Goal: Task Accomplishment & Management: Complete application form

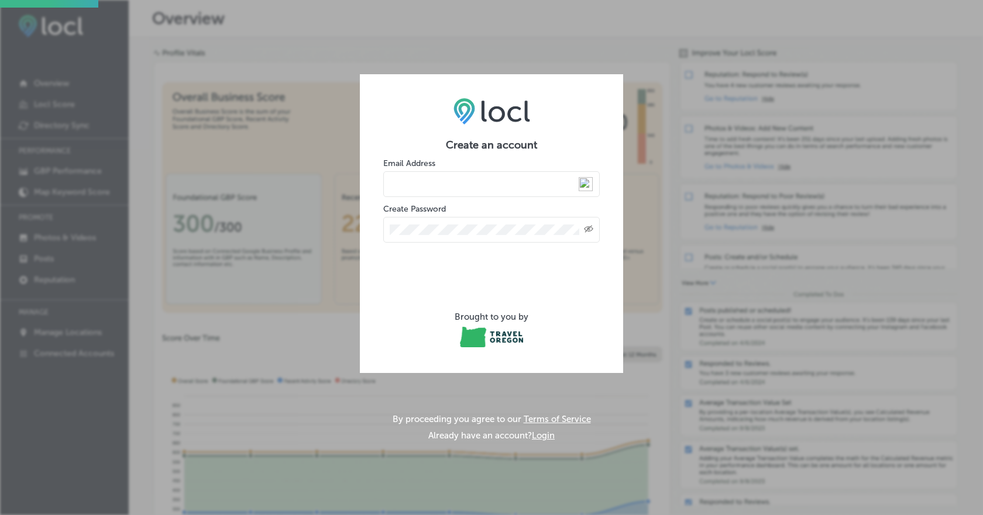
click at [466, 180] on input "email" at bounding box center [491, 184] width 216 height 26
type input "[EMAIL_ADDRESS][DOMAIN_NAME]"
click at [501, 199] on form "Create an account Email Address [EMAIL_ADDRESS][DOMAIN_NAME] Create Password Cr…" at bounding box center [491, 244] width 216 height 211
click at [480, 237] on div "Created with Sketch." at bounding box center [491, 230] width 216 height 26
click at [567, 231] on img at bounding box center [568, 229] width 9 height 9
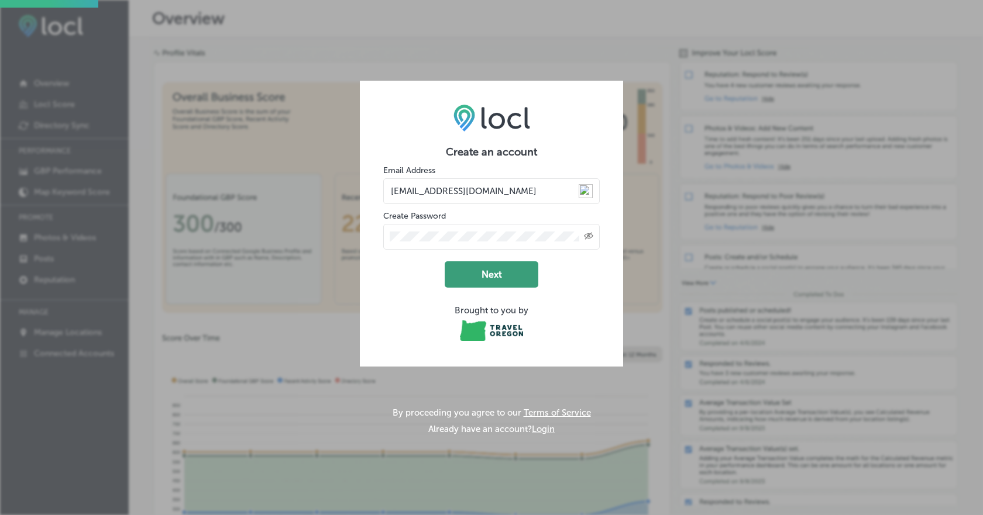
click at [518, 264] on button "Next" at bounding box center [492, 274] width 94 height 26
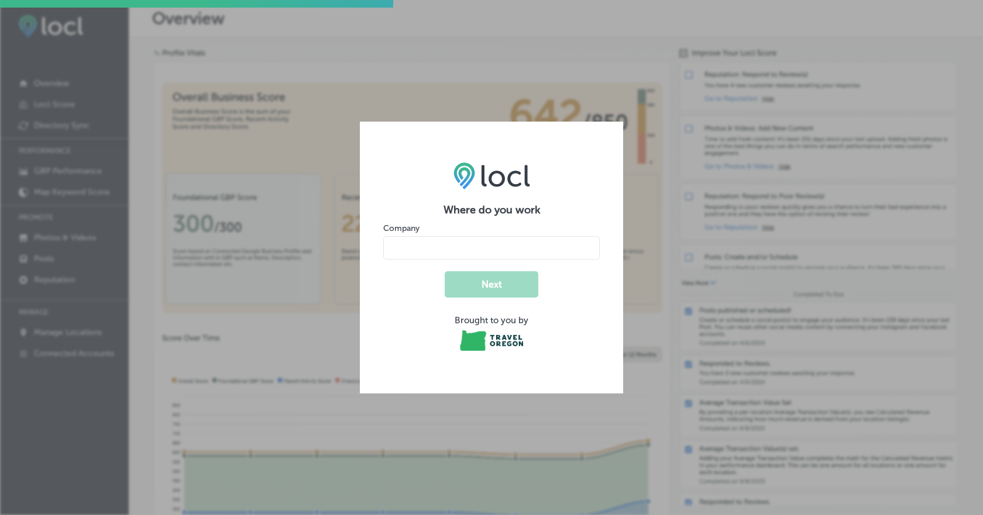
click at [474, 251] on input "name" at bounding box center [491, 247] width 216 height 23
type input "Four Way Community Foundation"
click at [514, 295] on button "Next" at bounding box center [492, 284] width 94 height 26
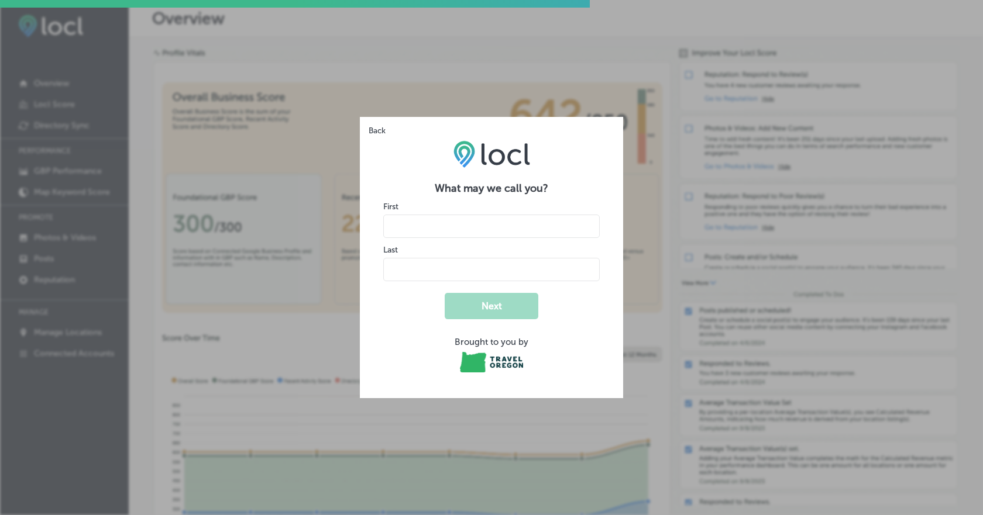
click at [512, 224] on input "name" at bounding box center [491, 226] width 216 height 23
click at [393, 235] on input "name" at bounding box center [491, 226] width 216 height 23
type input "[PERSON_NAME]"
type input "Sale"
click at [503, 311] on button "Next" at bounding box center [492, 306] width 94 height 26
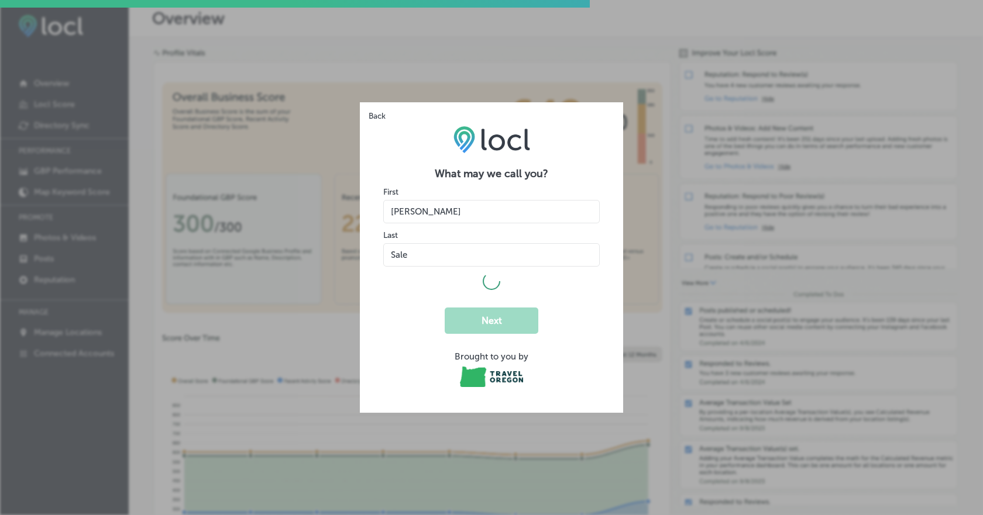
select select "US"
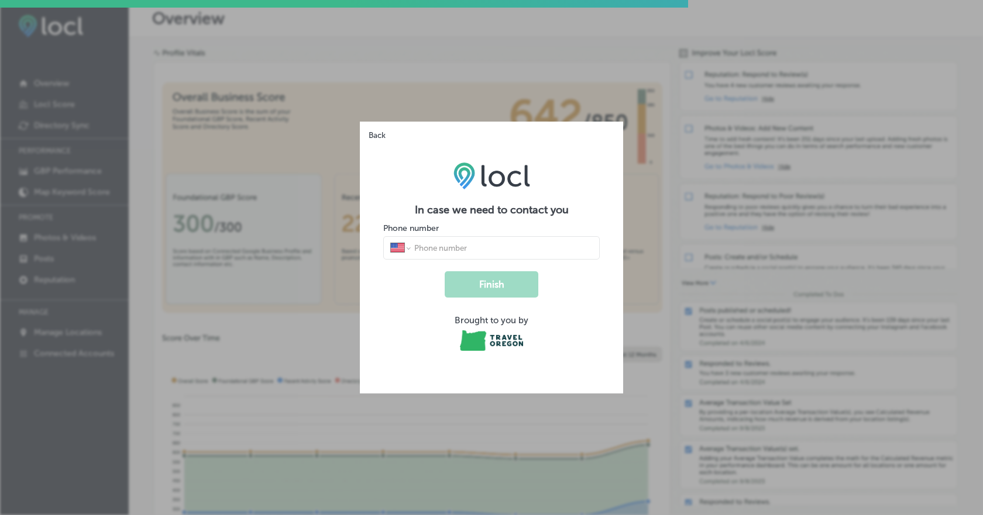
click at [447, 253] on input "tel" at bounding box center [503, 248] width 180 height 11
type input "[PHONE_NUMBER]"
click at [487, 275] on button "Finish" at bounding box center [492, 284] width 94 height 26
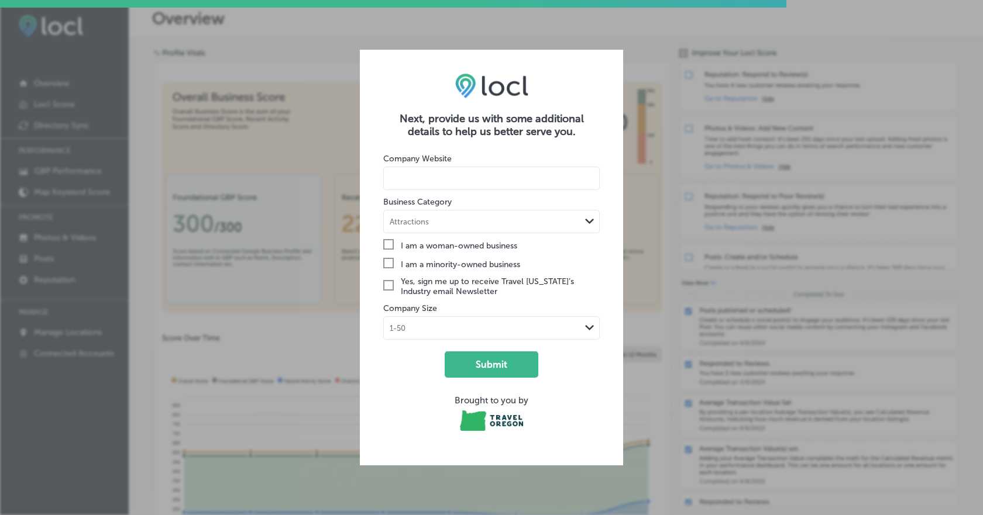
click at [507, 194] on form "Company Website Business Category Attractions Path Created with Sketch. Check C…" at bounding box center [491, 290] width 216 height 304
click at [507, 177] on input at bounding box center [491, 178] width 216 height 23
type input "[DOMAIN_NAME]"
click at [535, 223] on div "Attractions" at bounding box center [482, 221] width 197 height 11
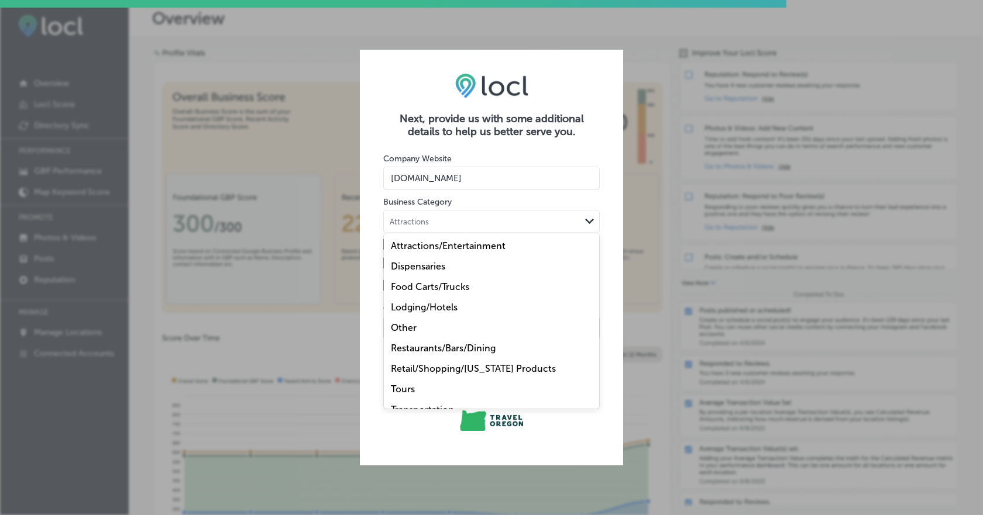
click at [438, 327] on div "Other" at bounding box center [491, 328] width 215 height 20
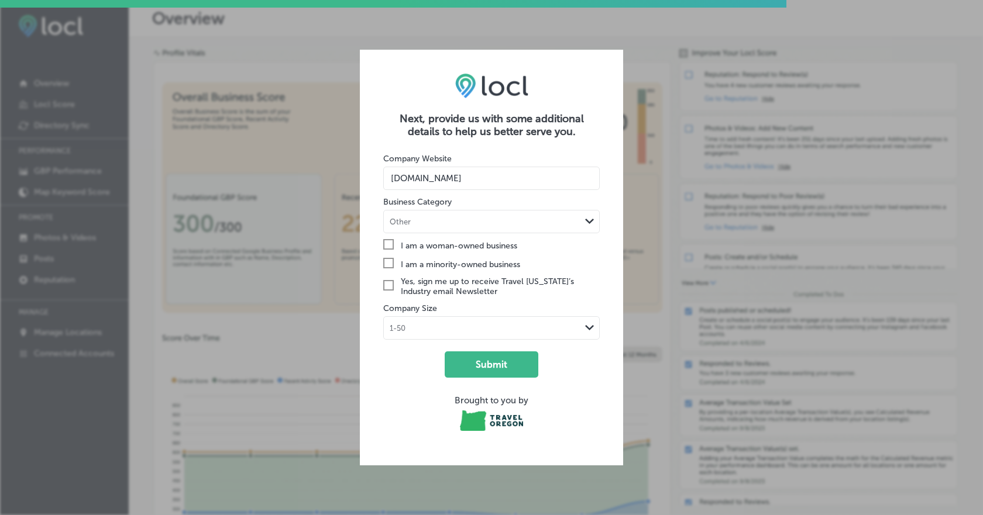
click at [591, 322] on div "Path Created with Sketch." at bounding box center [589, 328] width 19 height 19
click at [509, 371] on button "Submit" at bounding box center [492, 365] width 94 height 26
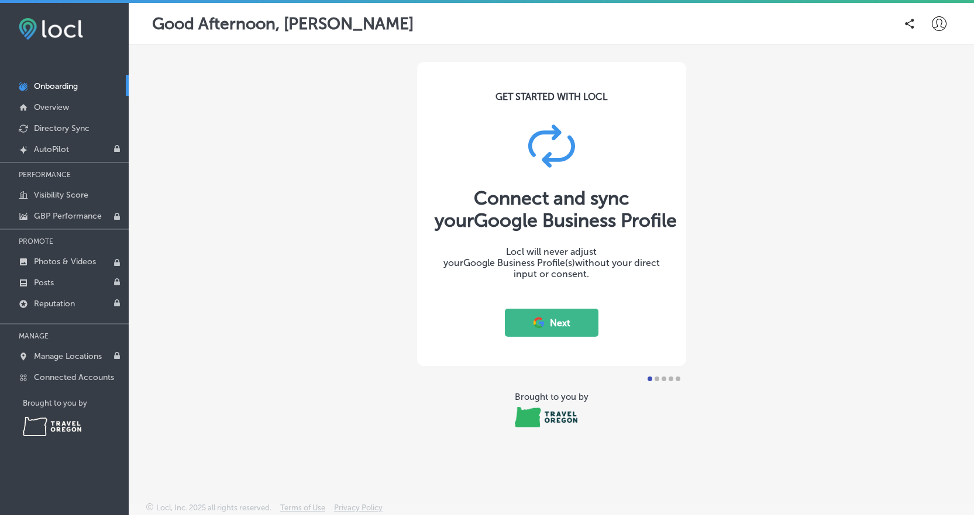
click at [577, 336] on button "Next" at bounding box center [552, 323] width 94 height 28
